Goal: Leave review/rating: Leave review/rating

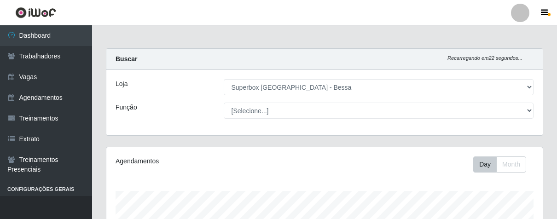
select select "206"
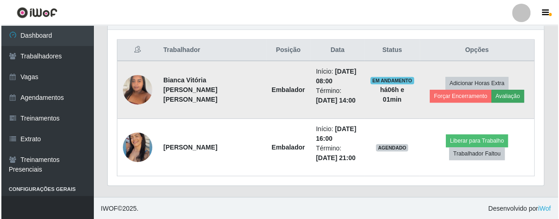
scroll to position [190, 436]
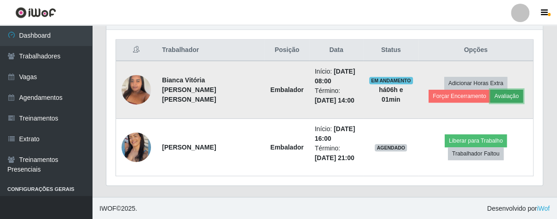
click at [494, 93] on button "Avaliação" at bounding box center [506, 96] width 33 height 13
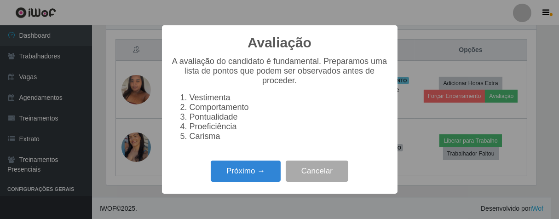
scroll to position [190, 431]
click at [268, 170] on button "Próximo →" at bounding box center [246, 172] width 70 height 22
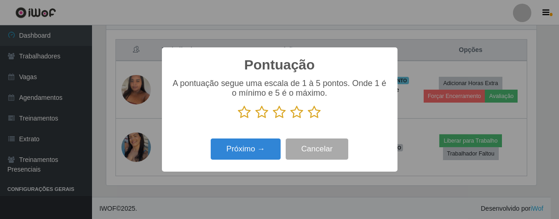
scroll to position [459800, 459561]
click at [315, 114] on icon at bounding box center [314, 112] width 13 height 14
click at [308, 119] on input "radio" at bounding box center [308, 119] width 0 height 0
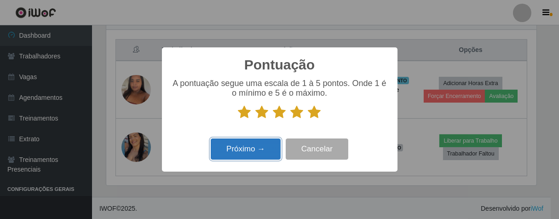
click at [261, 142] on button "Próximo →" at bounding box center [246, 149] width 70 height 22
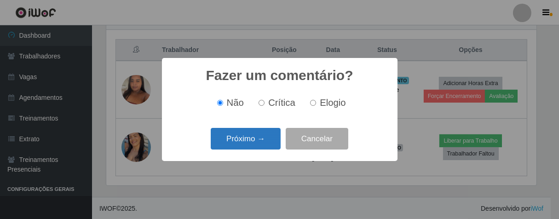
click at [269, 135] on button "Próximo →" at bounding box center [246, 139] width 70 height 22
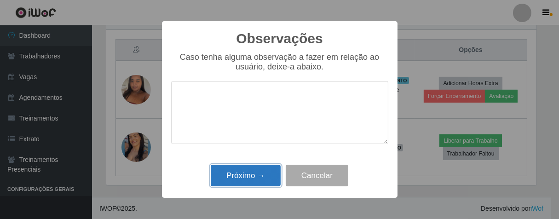
click at [264, 170] on button "Próximo →" at bounding box center [246, 176] width 70 height 22
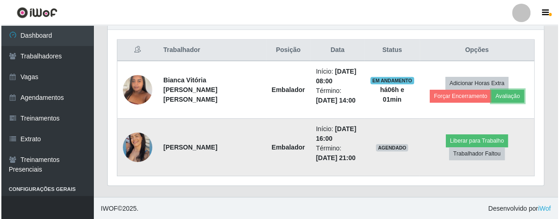
scroll to position [190, 436]
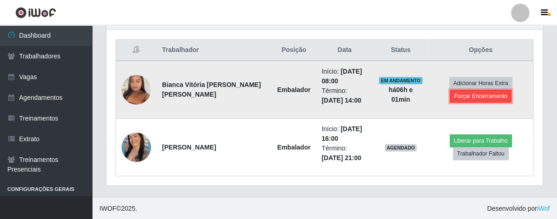
click at [458, 96] on button "Forçar Encerramento" at bounding box center [480, 96] width 62 height 13
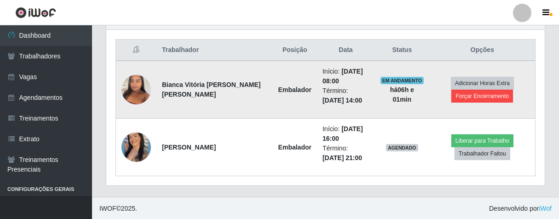
scroll to position [190, 431]
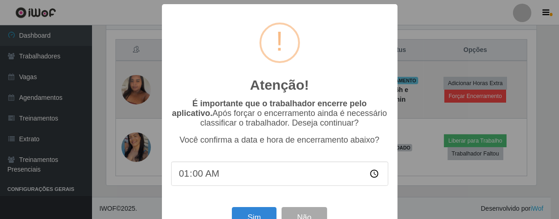
type input "14:00"
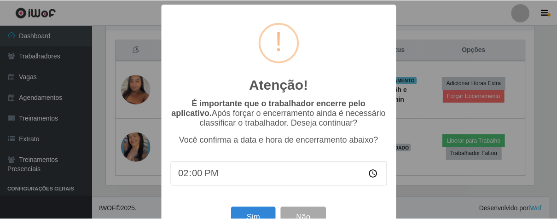
scroll to position [32, 0]
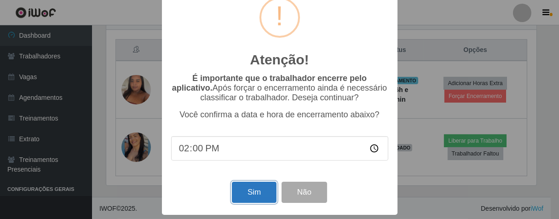
click at [267, 194] on button "Sim" at bounding box center [254, 193] width 45 height 22
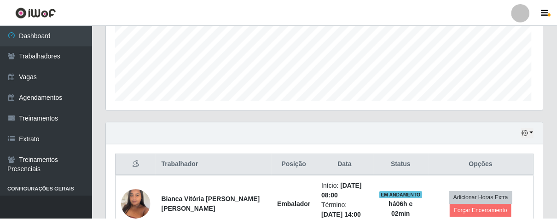
scroll to position [190, 431]
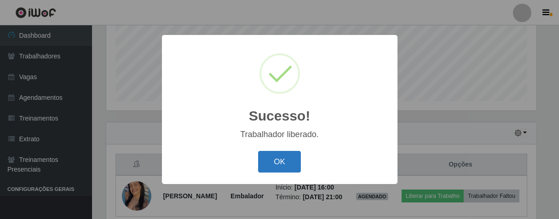
click at [282, 154] on button "OK" at bounding box center [279, 162] width 43 height 22
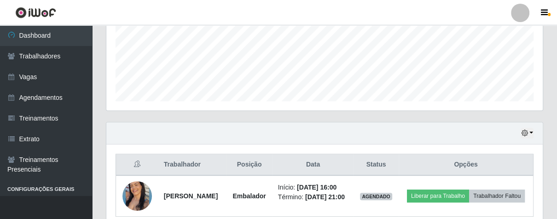
scroll to position [285, 0]
